Goal: Information Seeking & Learning: Learn about a topic

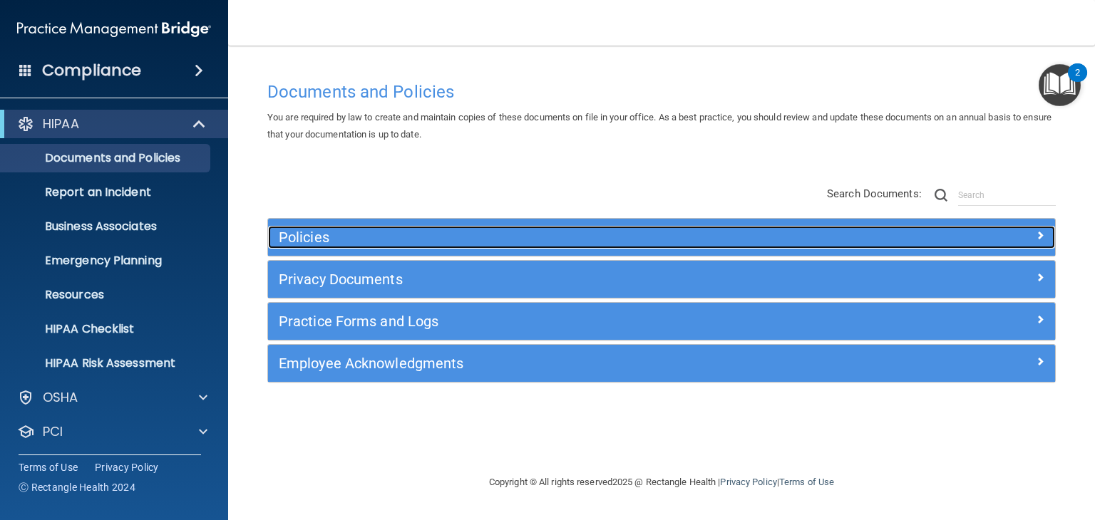
click at [382, 230] on h5 "Policies" at bounding box center [563, 238] width 569 height 16
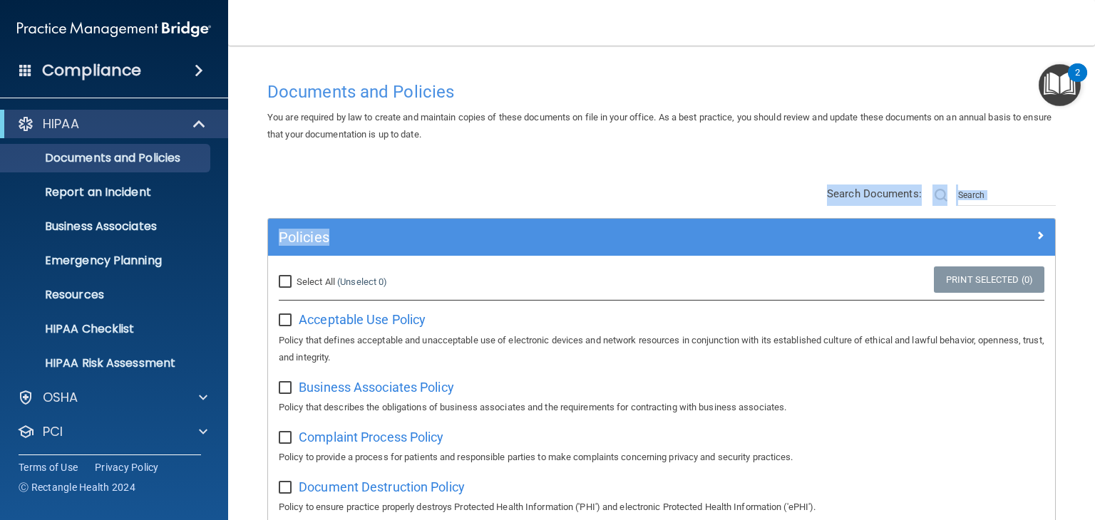
drag, startPoint x: 1080, startPoint y: 132, endPoint x: 1092, endPoint y: 173, distance: 43.1
click at [1092, 173] on main "Documents and Policies You are required by law to create and maintain copies of…" at bounding box center [661, 283] width 867 height 475
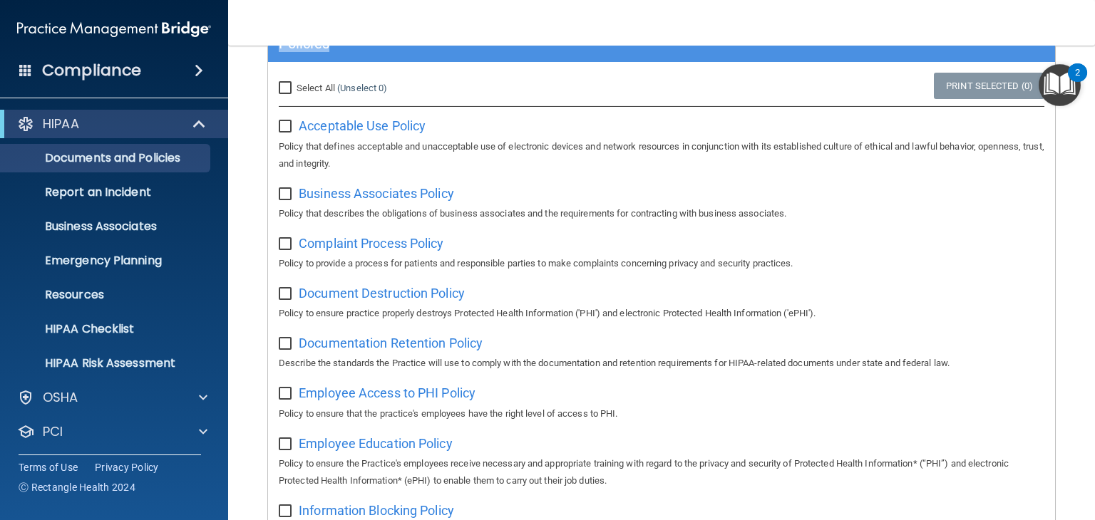
scroll to position [135, 0]
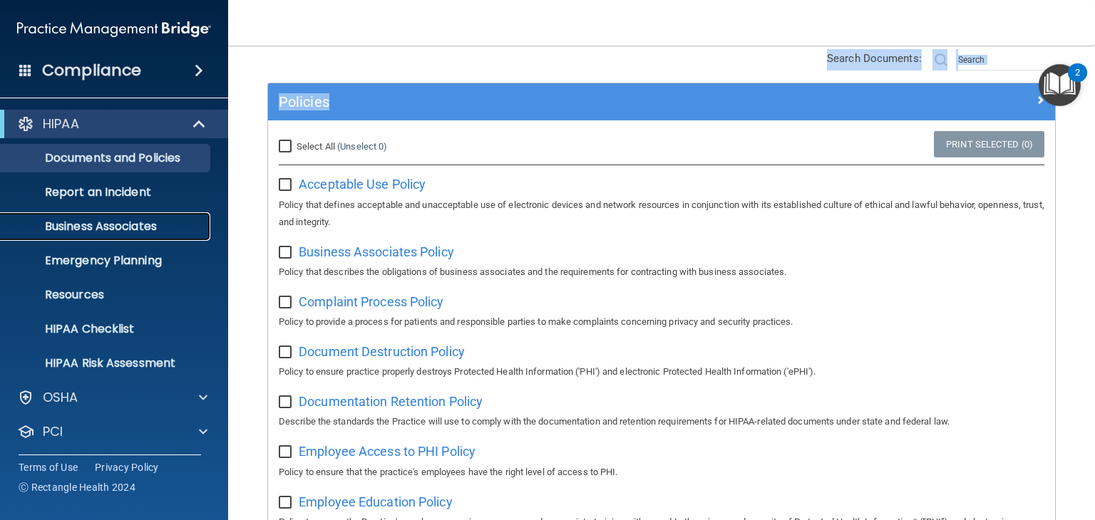
click at [105, 222] on p "Business Associates" at bounding box center [106, 227] width 195 height 14
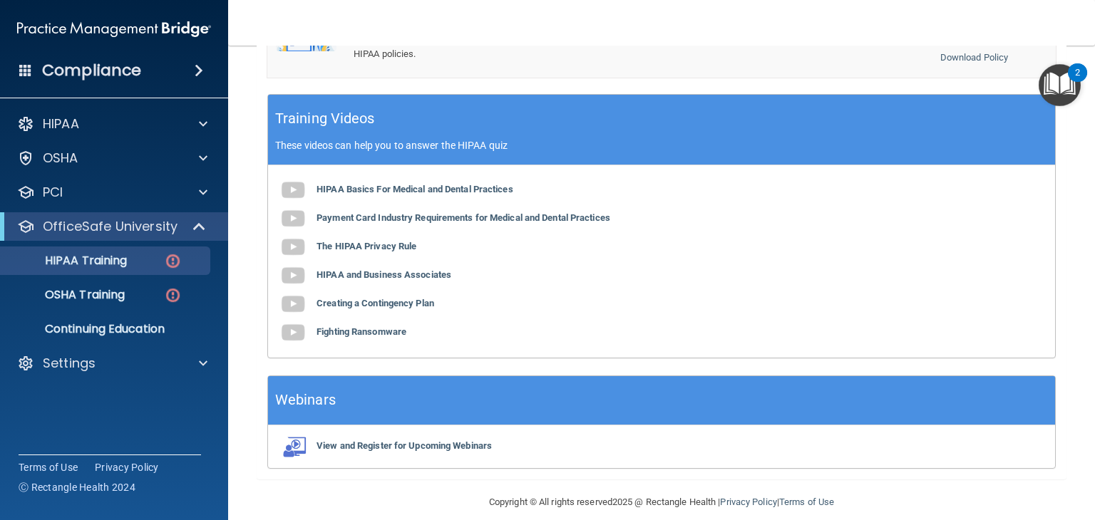
scroll to position [377, 0]
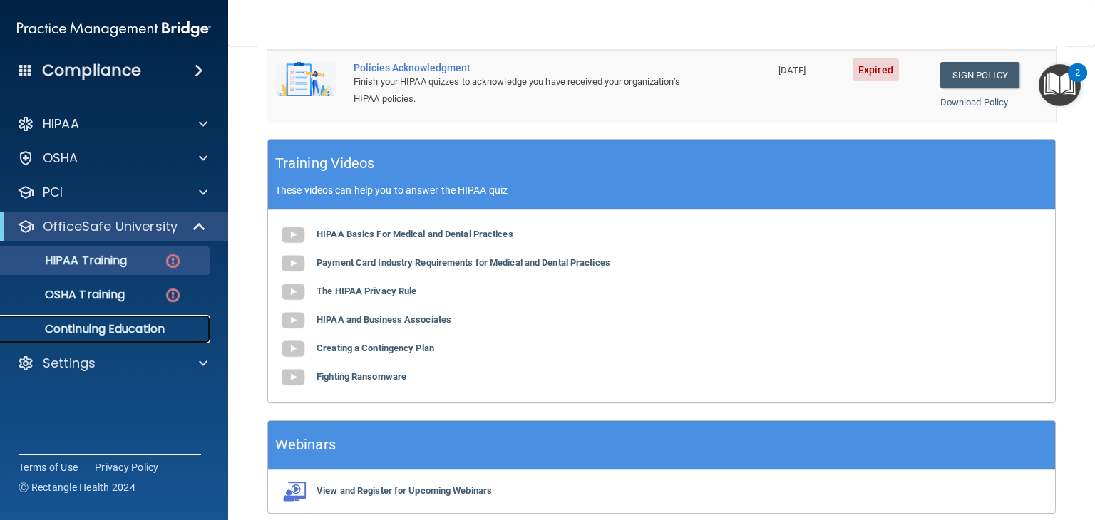
click at [140, 331] on p "Continuing Education" at bounding box center [106, 329] width 195 height 14
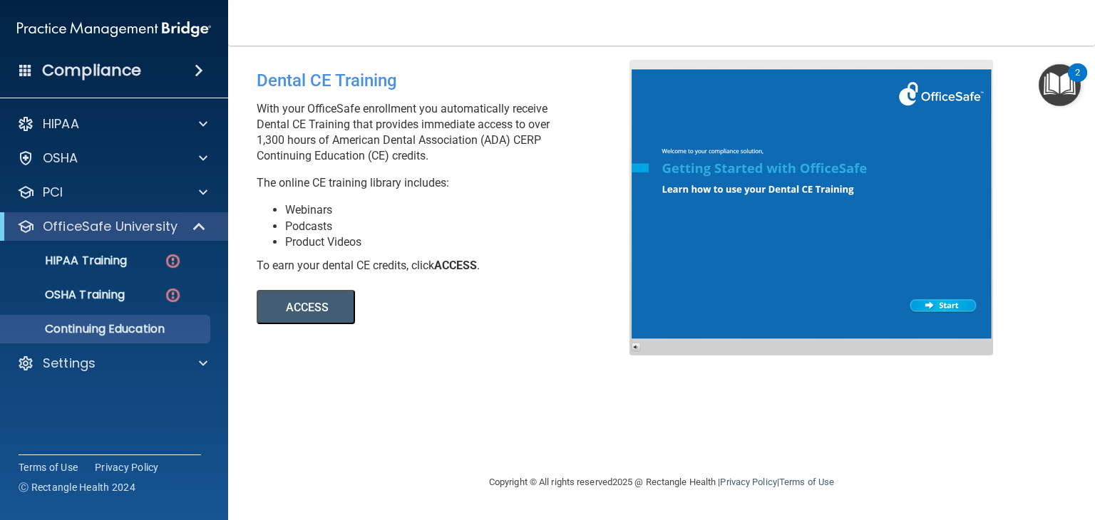
click at [301, 307] on button "ACCESS" at bounding box center [306, 307] width 98 height 34
click at [61, 359] on p "Settings" at bounding box center [69, 363] width 53 height 17
click at [89, 431] on p "My Users" at bounding box center [106, 432] width 195 height 14
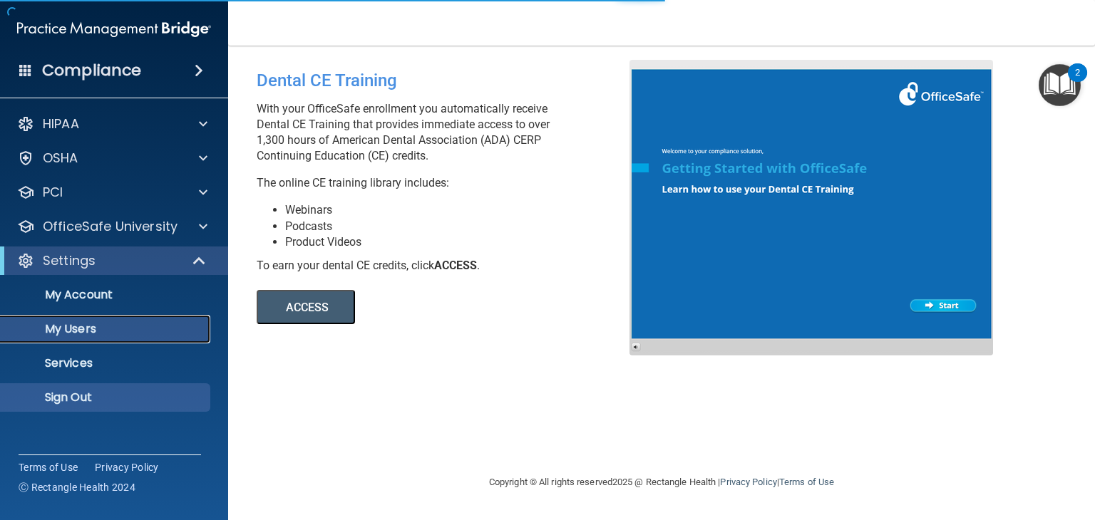
select select "20"
